Goal: Find contact information: Find contact information

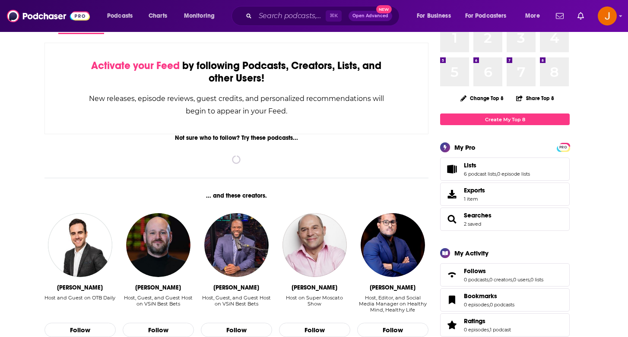
scroll to position [44, 0]
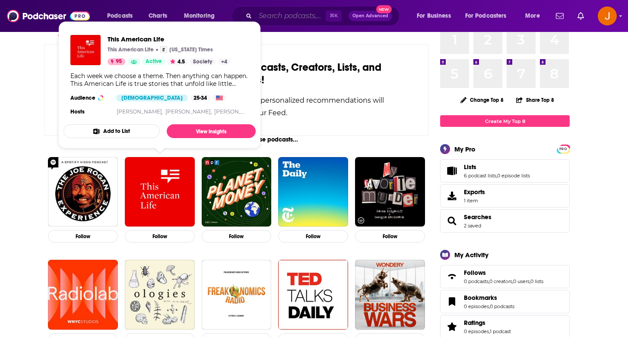
click at [297, 13] on input "Search podcasts, credits, & more..." at bounding box center [290, 16] width 70 height 14
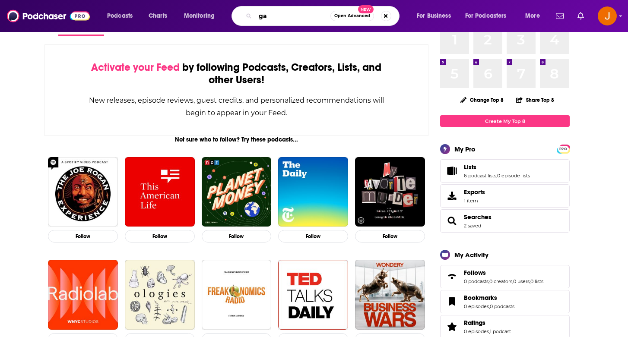
type input "g"
type input "[GEOGRAPHIC_DATA]"
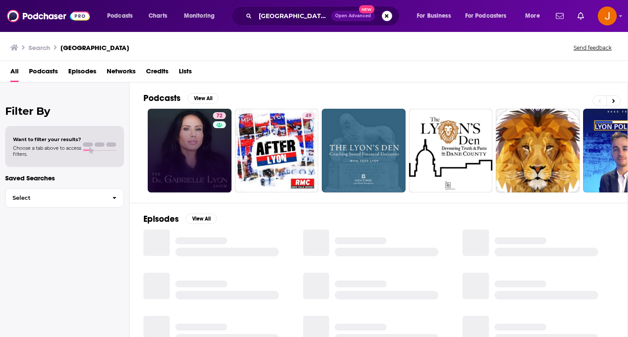
click at [203, 138] on link "72" at bounding box center [190, 151] width 84 height 84
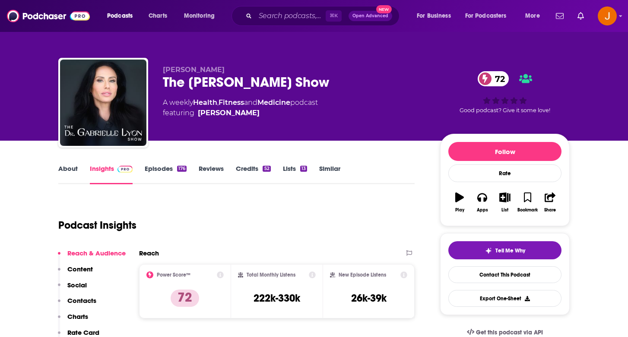
scroll to position [153, 0]
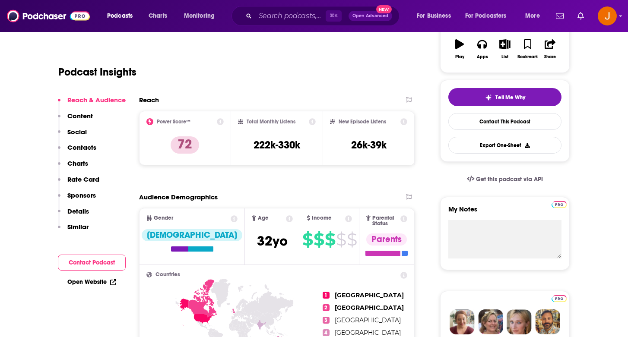
click at [90, 149] on p "Contacts" at bounding box center [81, 147] width 29 height 8
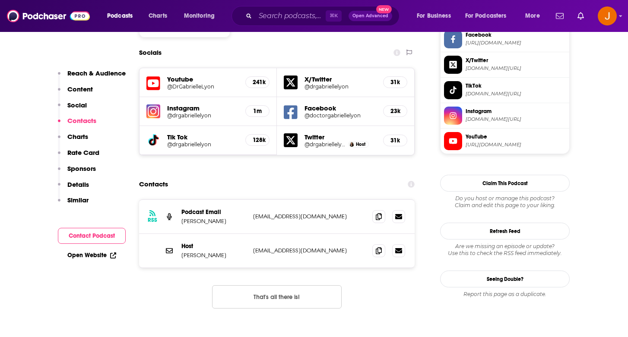
scroll to position [771, 0]
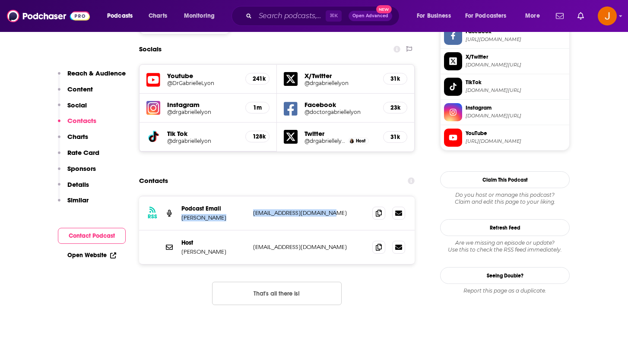
drag, startPoint x: 340, startPoint y: 163, endPoint x: 249, endPoint y: 161, distance: 90.7
click at [249, 197] on div "RSS Podcast Email [PERSON_NAME] [EMAIL_ADDRESS][DOMAIN_NAME] [EMAIL_ADDRESS][DO…" at bounding box center [277, 214] width 276 height 34
copy div "[PERSON_NAME] [EMAIL_ADDRESS][DOMAIN_NAME]"
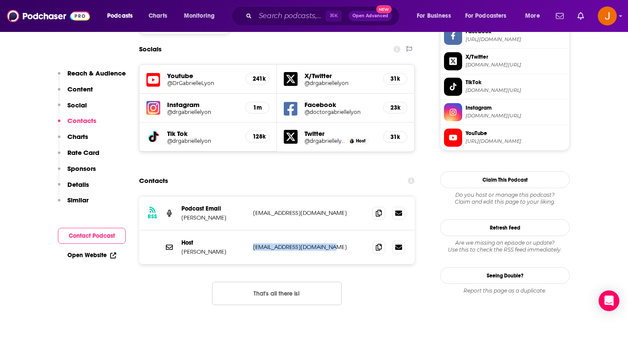
drag, startPoint x: 333, startPoint y: 199, endPoint x: 252, endPoint y: 194, distance: 81.4
click at [252, 231] on div "Host [PERSON_NAME] [EMAIL_ADDRESS][DOMAIN_NAME] [EMAIL_ADDRESS][DOMAIN_NAME]" at bounding box center [277, 248] width 276 height 34
copy p "[EMAIL_ADDRESS][DOMAIN_NAME]"
